Goal: Check status: Check status

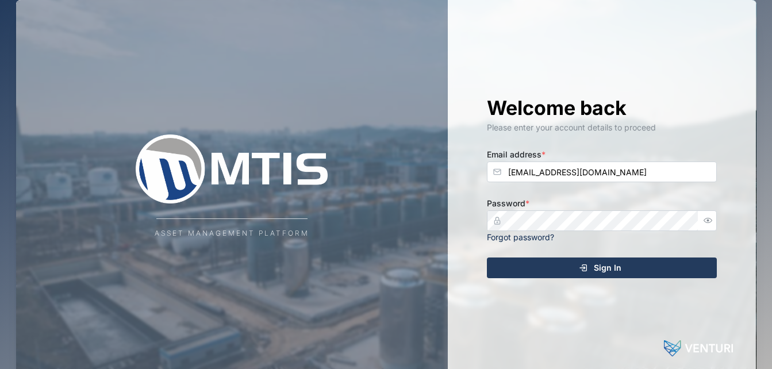
click at [548, 275] on div "Sign In" at bounding box center [599, 268] width 211 height 20
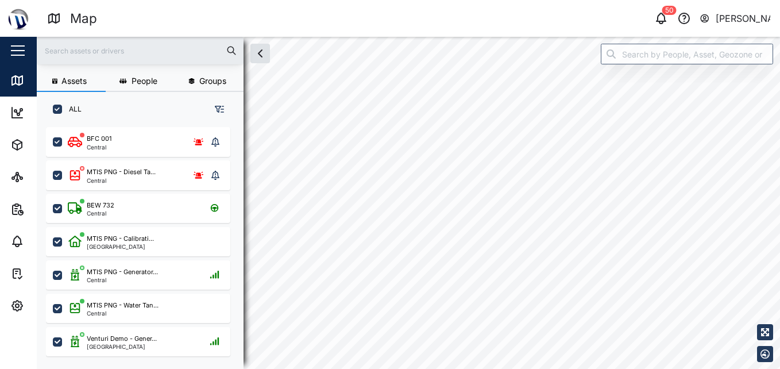
checkbox input "true"
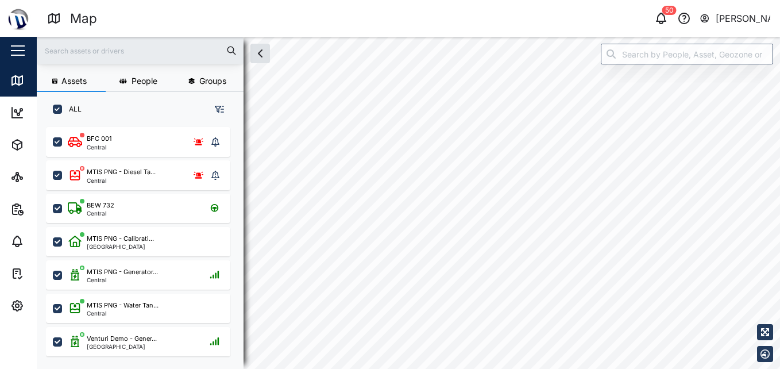
checkbox input "true"
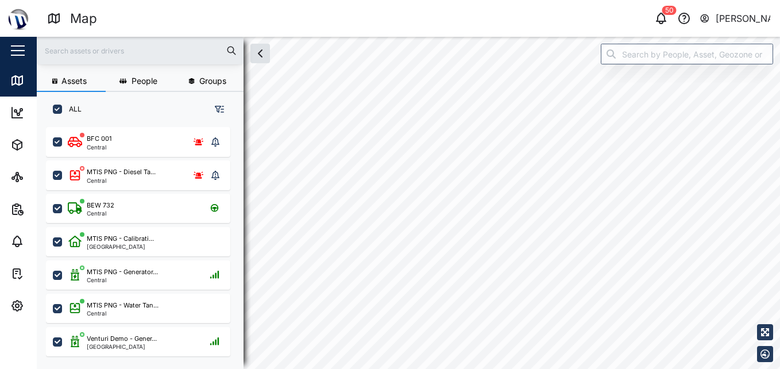
checkbox input "true"
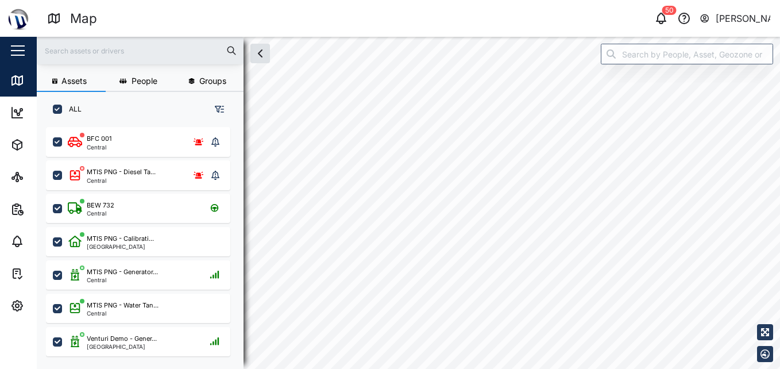
checkbox input "true"
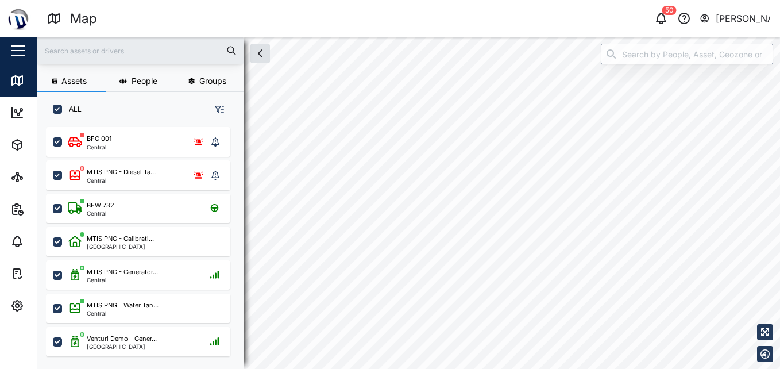
checkbox input "true"
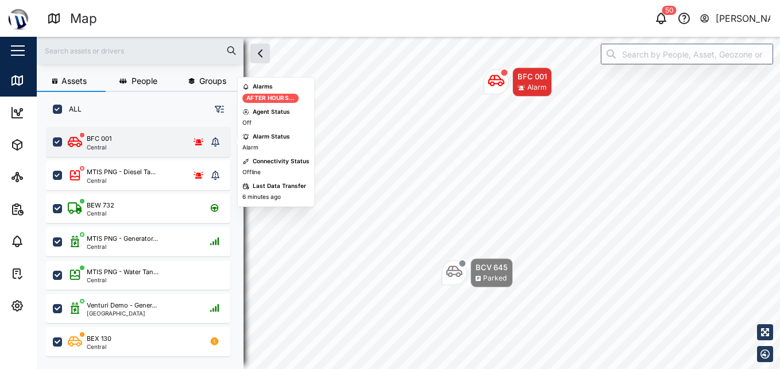
click at [83, 137] on div "grid" at bounding box center [82, 135] width 7 height 7
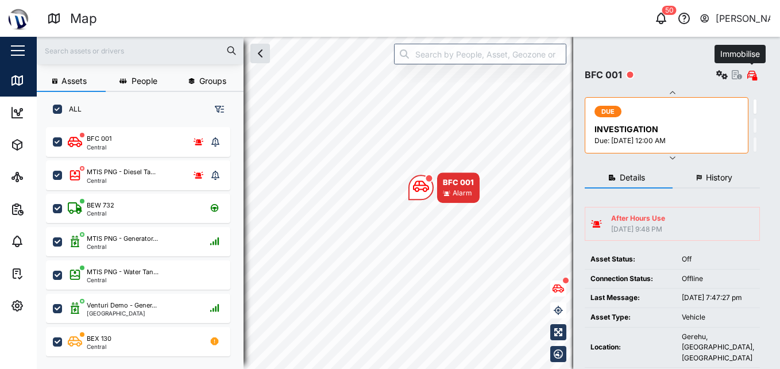
click at [754, 77] on icon "button" at bounding box center [755, 78] width 5 height 6
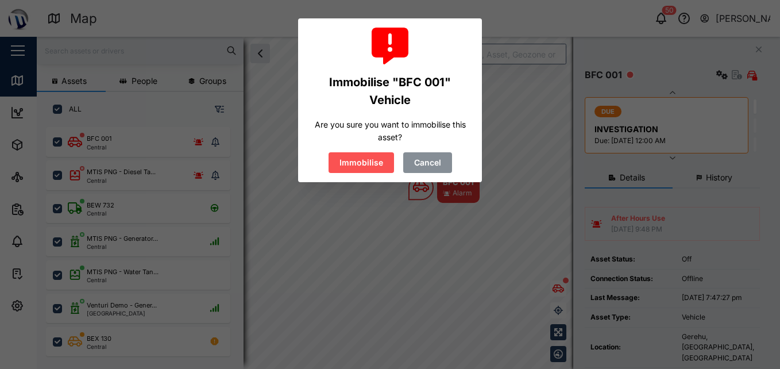
click at [348, 159] on span "Immobilise" at bounding box center [362, 163] width 44 height 20
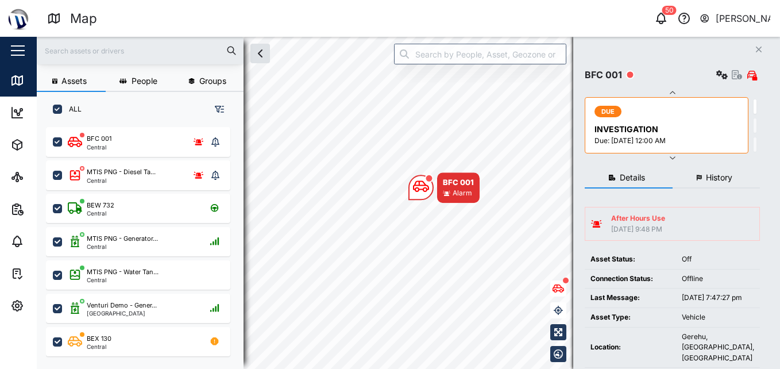
scroll to position [268, 0]
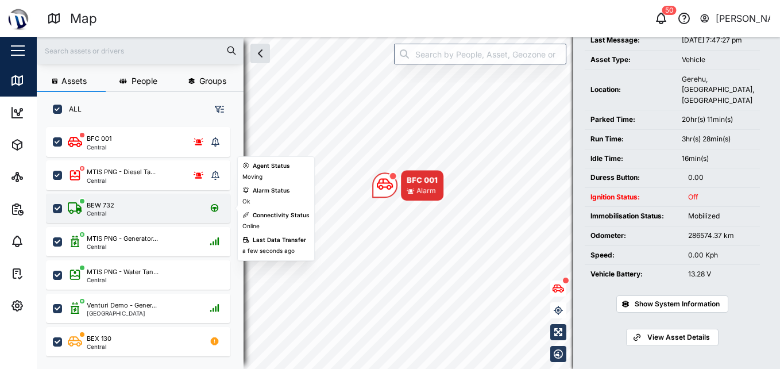
click at [118, 202] on div "BEW 732 Central" at bounding box center [146, 209] width 156 height 16
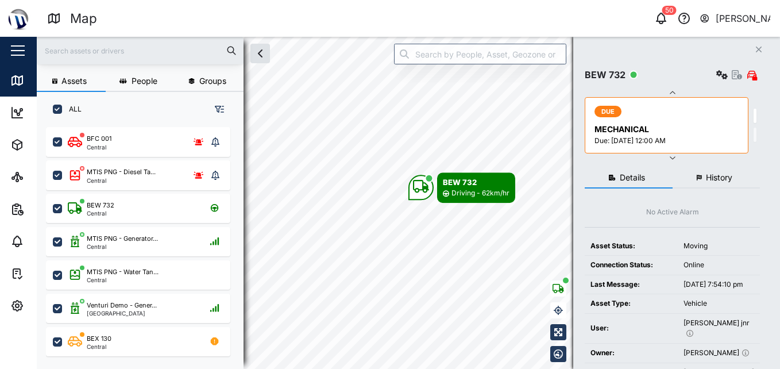
click at [706, 171] on button "History" at bounding box center [717, 178] width 88 height 21
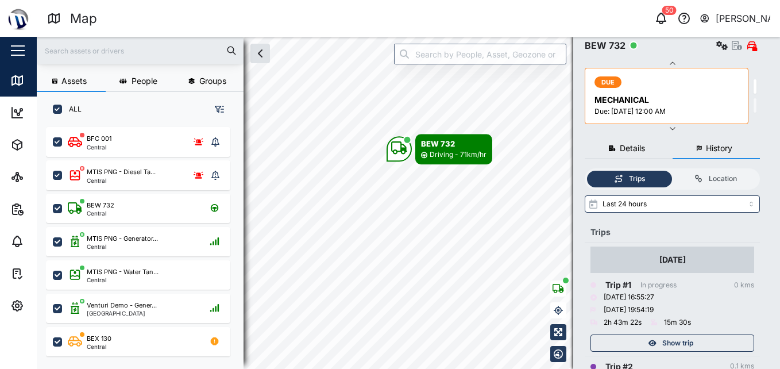
scroll to position [46, 0]
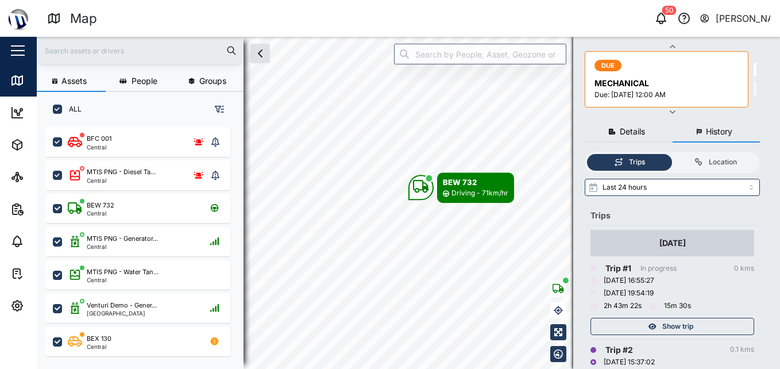
click at [670, 320] on span "Show trip" at bounding box center [678, 326] width 31 height 16
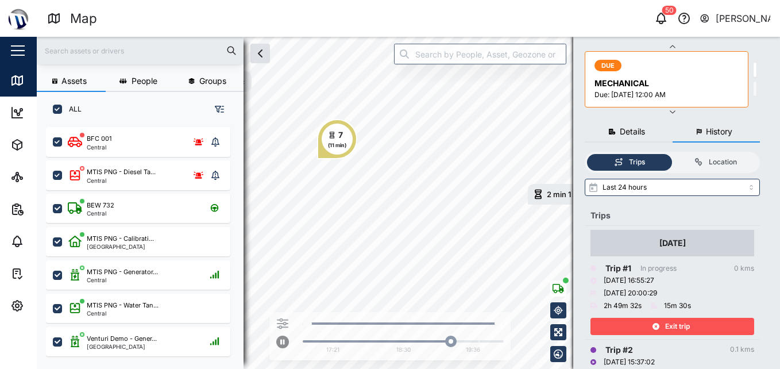
click at [687, 324] on span "Exit trip" at bounding box center [677, 326] width 25 height 16
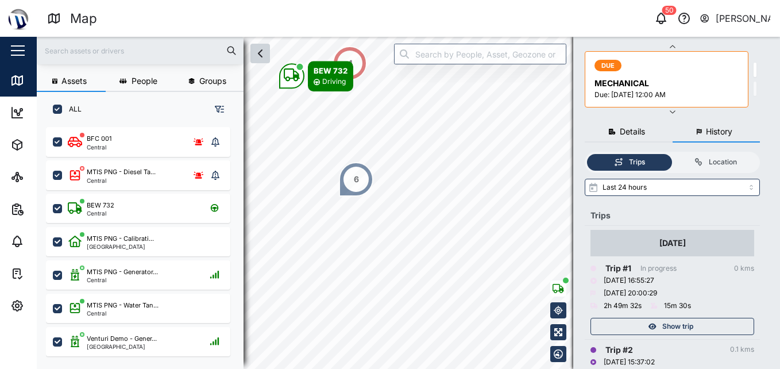
click at [257, 57] on icon "button" at bounding box center [260, 54] width 14 height 14
